Goal: Task Accomplishment & Management: Use online tool/utility

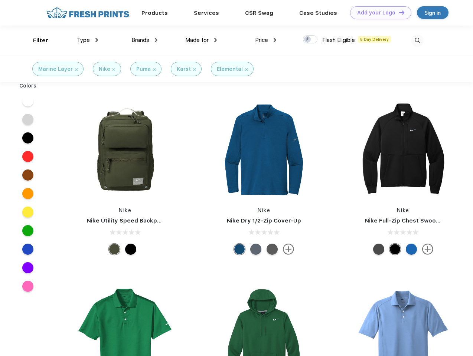
scroll to position [0, 0]
click at [378, 13] on link "Add your Logo Design Tool" at bounding box center [380, 12] width 61 height 13
click at [0, 0] on div "Design Tool" at bounding box center [0, 0] width 0 height 0
click at [398, 12] on link "Add your Logo Design Tool" at bounding box center [380, 12] width 61 height 13
click at [36, 40] on div "Filter" at bounding box center [40, 40] width 15 height 9
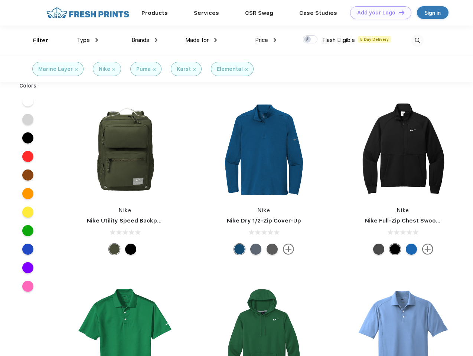
click at [88, 40] on span "Type" at bounding box center [83, 40] width 13 height 7
click at [144, 40] on span "Brands" at bounding box center [140, 40] width 18 height 7
click at [201, 40] on span "Made for" at bounding box center [196, 40] width 23 height 7
click at [266, 40] on span "Price" at bounding box center [261, 40] width 13 height 7
click at [310, 40] on div at bounding box center [310, 39] width 14 height 8
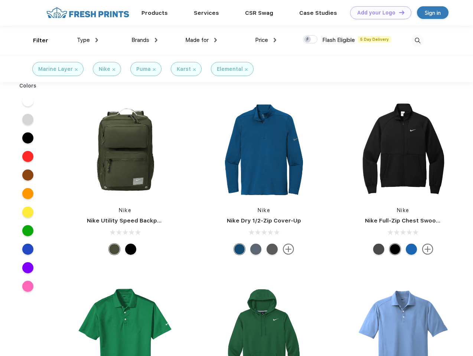
click at [308, 40] on input "checkbox" at bounding box center [305, 37] width 5 height 5
click at [417, 40] on img at bounding box center [417, 41] width 12 height 12
